Goal: Transaction & Acquisition: Purchase product/service

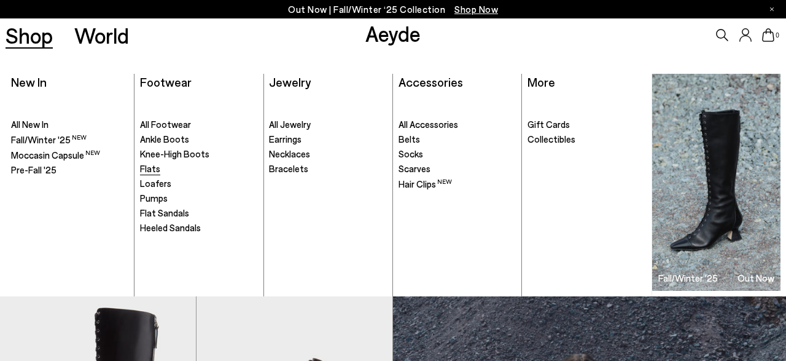
click at [154, 166] on span "Flats" at bounding box center [150, 168] width 20 height 11
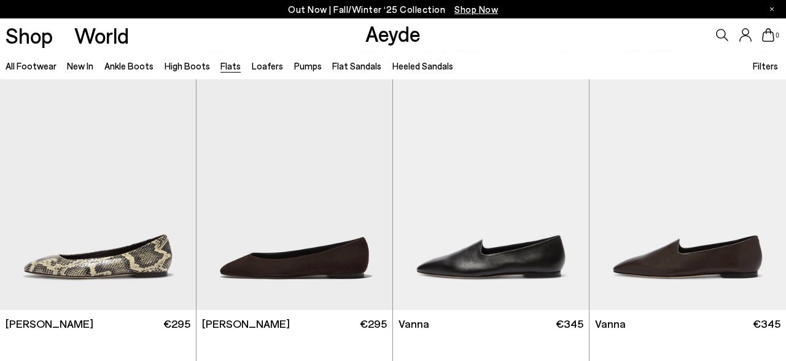
scroll to position [291, 0]
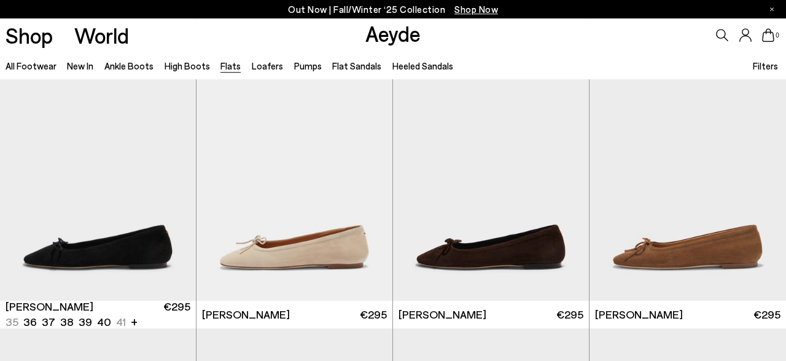
scroll to position [2496, 0]
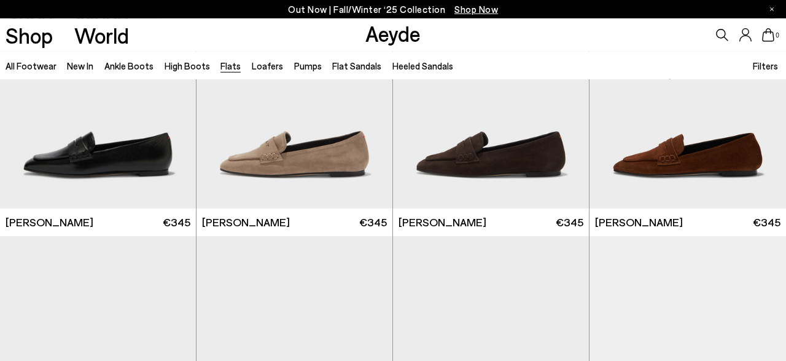
scroll to position [3927, 0]
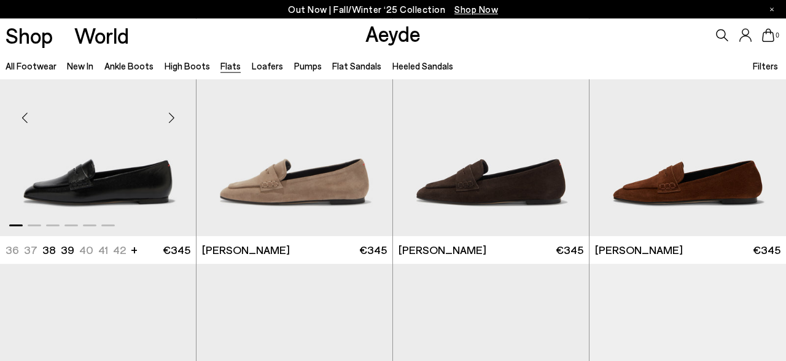
click at [176, 117] on div "Next slide" at bounding box center [171, 117] width 37 height 37
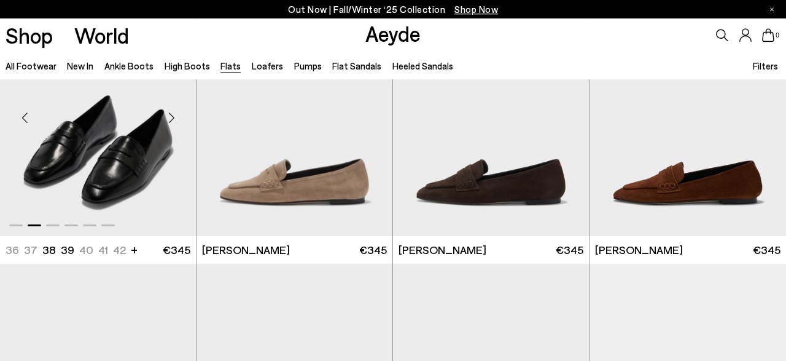
click at [176, 117] on div "Next slide" at bounding box center [171, 117] width 37 height 37
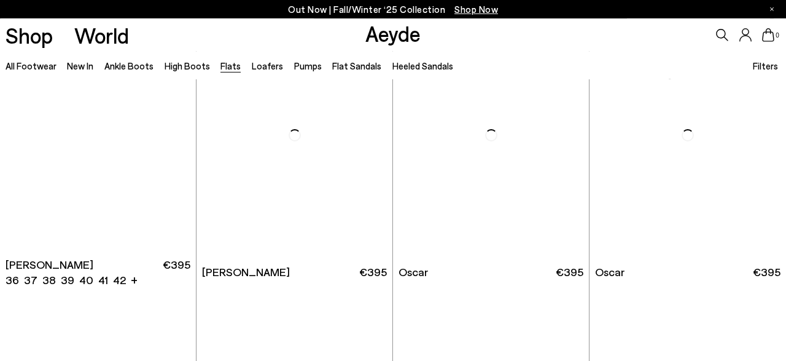
scroll to position [5549, 0]
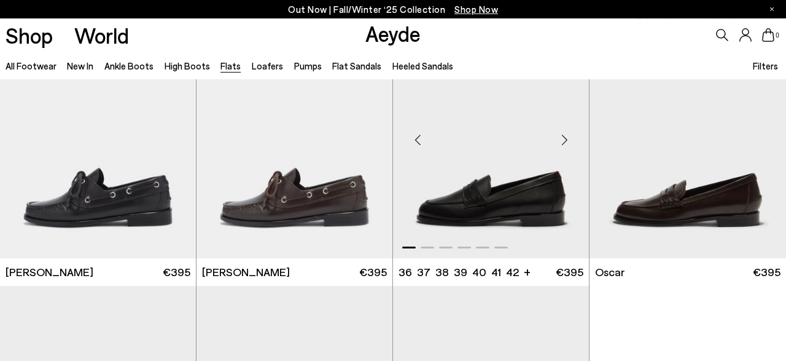
click at [561, 141] on div "Next slide" at bounding box center [564, 140] width 37 height 37
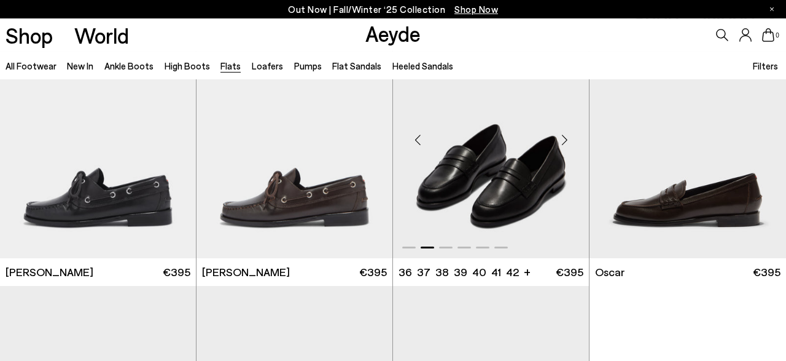
click at [561, 141] on div "Next slide" at bounding box center [564, 140] width 37 height 37
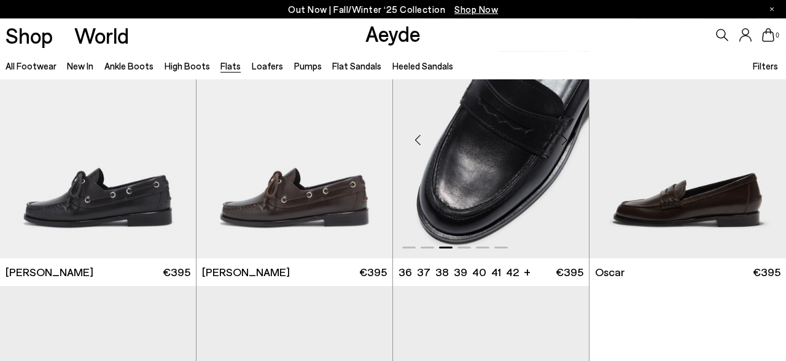
click at [561, 141] on div "Next slide" at bounding box center [564, 140] width 37 height 37
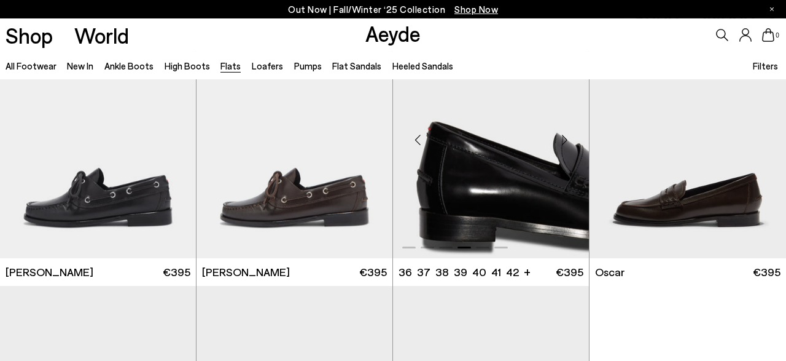
click at [561, 141] on div "Next slide" at bounding box center [564, 140] width 37 height 37
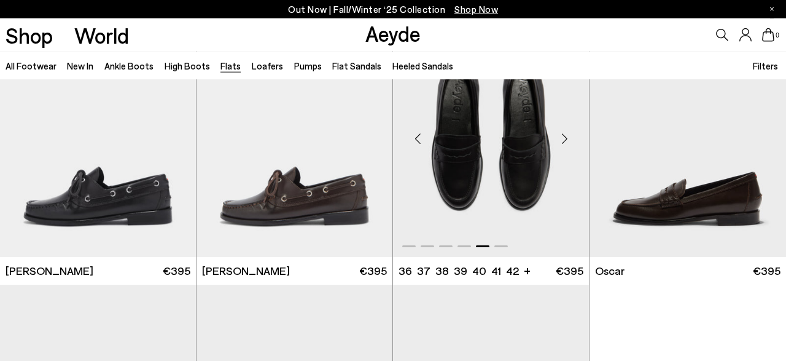
scroll to position [5543, 0]
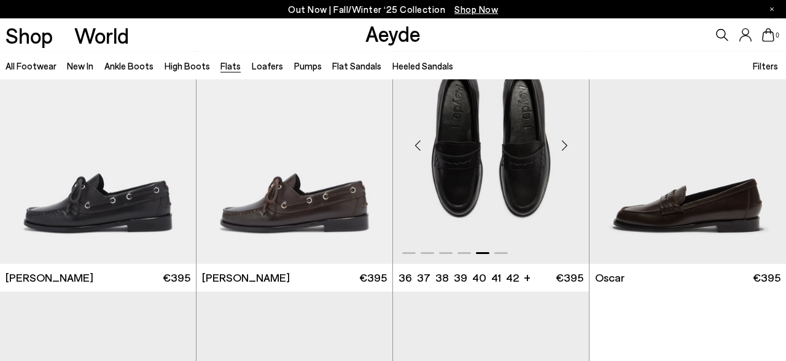
click at [521, 153] on img "5 / 6" at bounding box center [491, 140] width 196 height 246
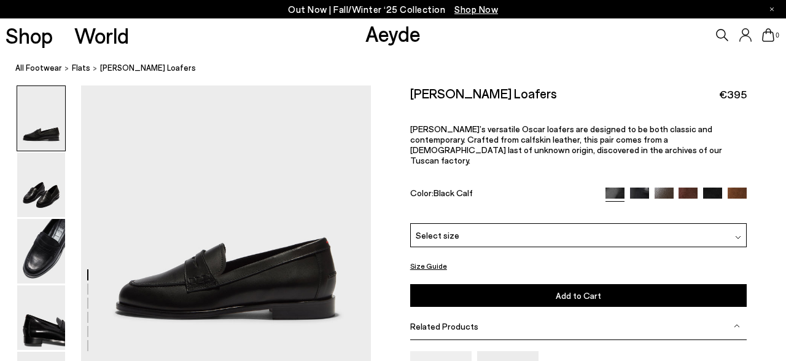
scroll to position [133, 0]
